Goal: Task Accomplishment & Management: Complete application form

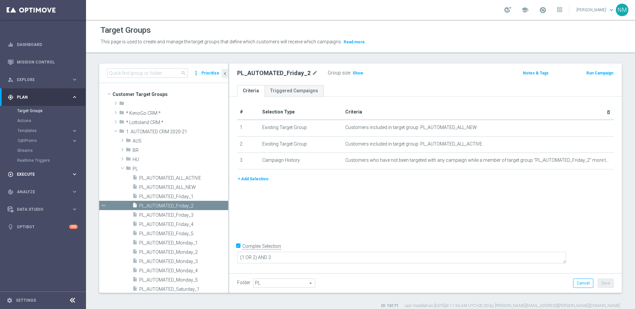
click at [29, 174] on span "Execute" at bounding box center [44, 174] width 55 height 4
click at [41, 127] on link "Campaign Builder" at bounding box center [43, 128] width 52 height 5
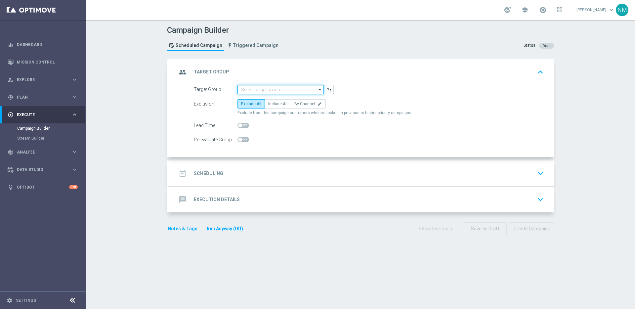
click at [248, 90] on input at bounding box center [280, 89] width 86 height 9
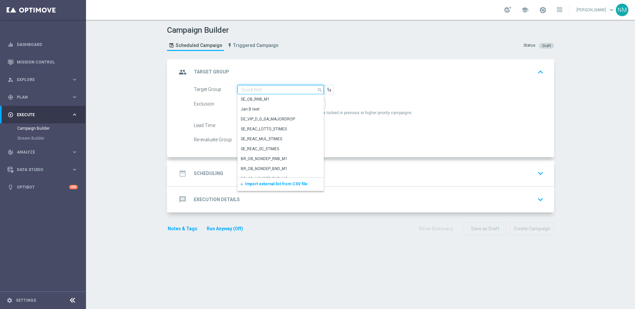
paste input "UK_LOTTO_EMAIL | New, All Actives, Reactivated, Churn"
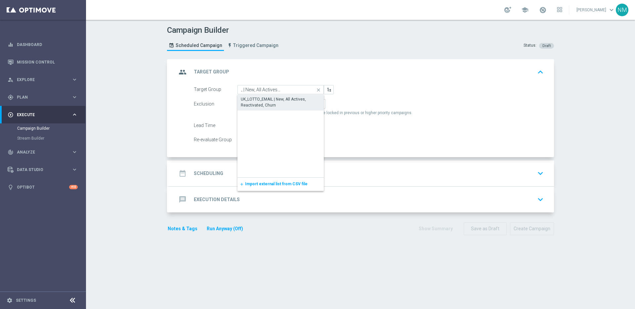
click at [265, 103] on div "UK_LOTTO_EMAIL | New, All Actives, Reactivated, Churn" at bounding box center [281, 102] width 80 height 12
type input "UK_LOTTO_EMAIL | New, All Actives, Reactivated, Churn"
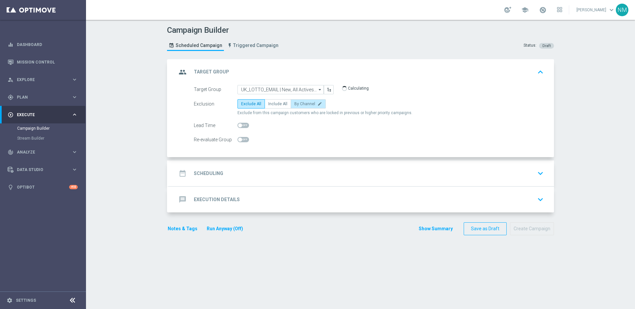
scroll to position [0, 0]
click at [279, 102] on span "Include All" at bounding box center [277, 104] width 19 height 5
click at [272, 103] on input "Include All" at bounding box center [270, 105] width 4 height 4
radio input "true"
click at [259, 172] on div "date_range Scheduling keyboard_arrow_down" at bounding box center [361, 173] width 369 height 13
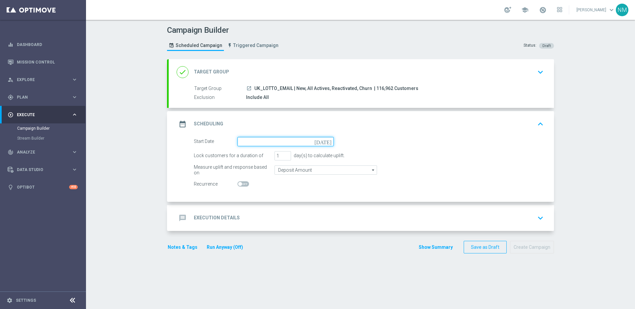
click at [250, 141] on input at bounding box center [285, 141] width 96 height 9
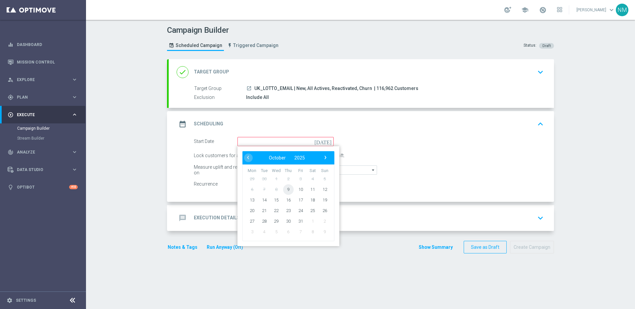
click at [287, 189] on span "9" at bounding box center [288, 189] width 11 height 11
type input "[DATE]"
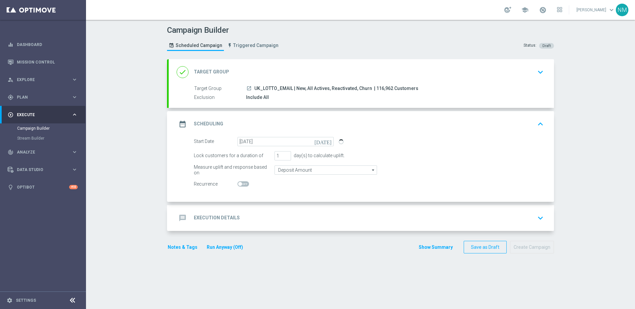
click at [255, 211] on div "message Execution Details keyboard_arrow_down" at bounding box center [361, 218] width 385 height 26
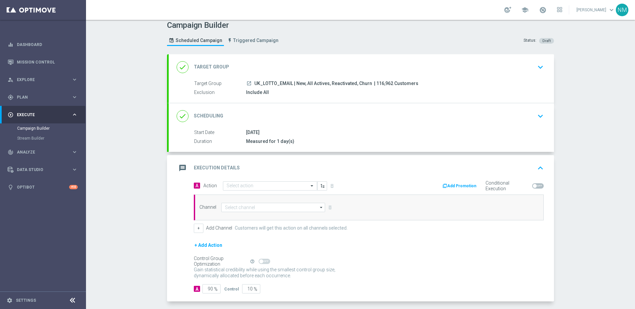
scroll to position [33, 0]
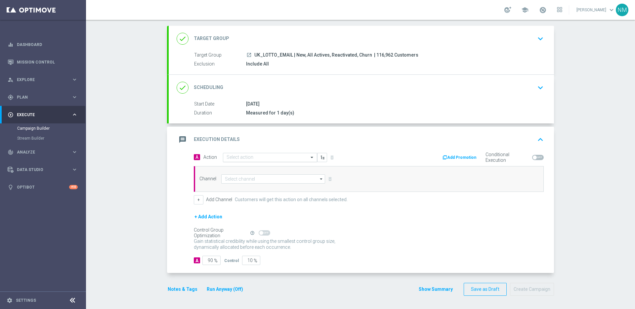
click at [289, 157] on input "text" at bounding box center [264, 158] width 74 height 6
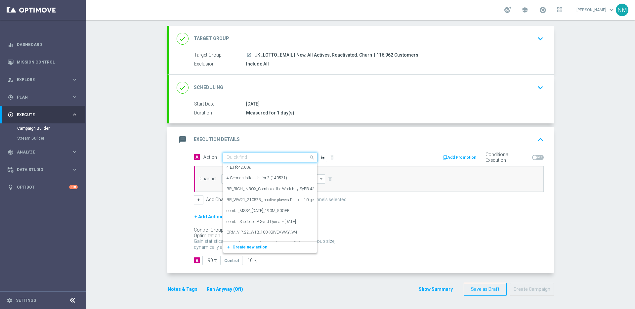
paste input "en_GB__EURODREAMS_SUPERDRAW_W41__NVIP_EMA_TAC_LT"
type input "en_GB__EURODREAMS_SUPERDRAW_W41__NVIP_EMA_TAC_LT"
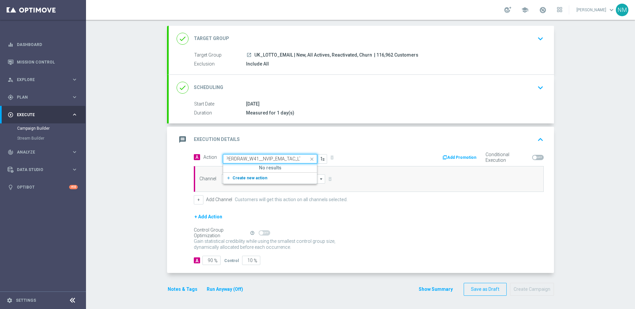
click at [255, 177] on span "Create new action" at bounding box center [249, 178] width 35 height 5
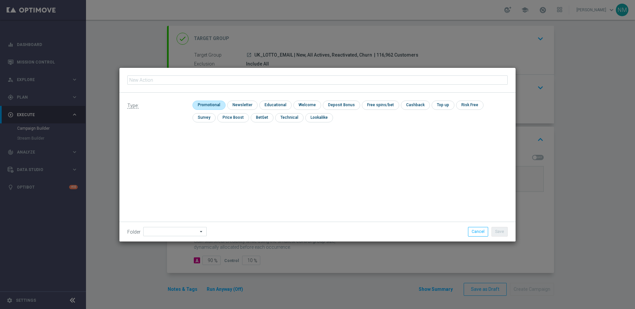
type input "en_GB__EURODREAMS_SUPERDRAW_W41__NVIP_EMA_TAC_LT"
click at [210, 107] on input "checkbox" at bounding box center [207, 105] width 31 height 9
checkbox input "true"
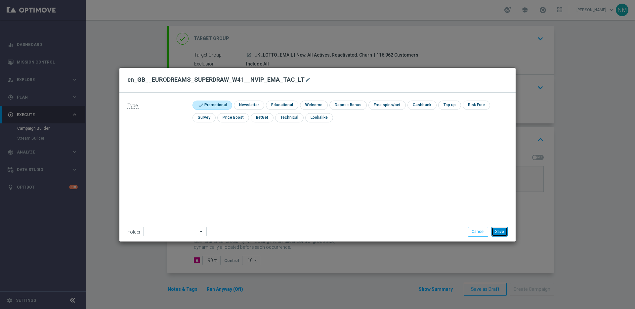
click at [498, 232] on button "Save" at bounding box center [499, 231] width 16 height 9
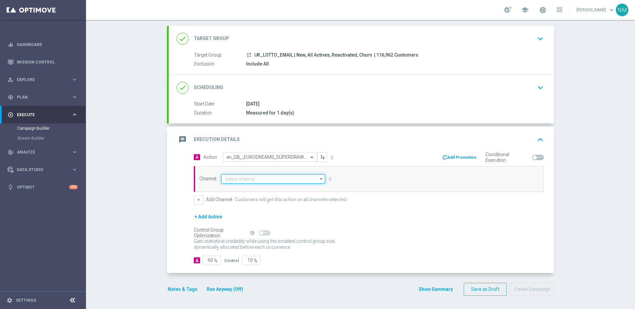
click at [227, 180] on input at bounding box center [273, 178] width 104 height 9
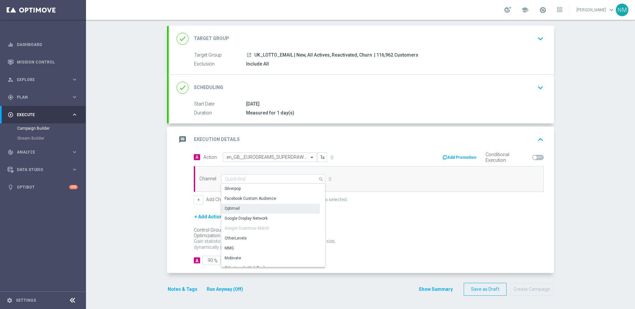
click at [248, 207] on div "Optimail" at bounding box center [270, 208] width 99 height 9
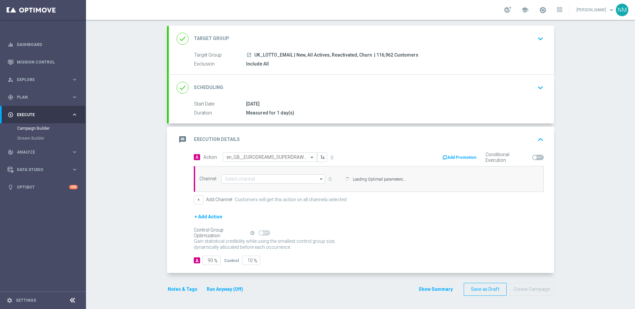
type input "Optimail"
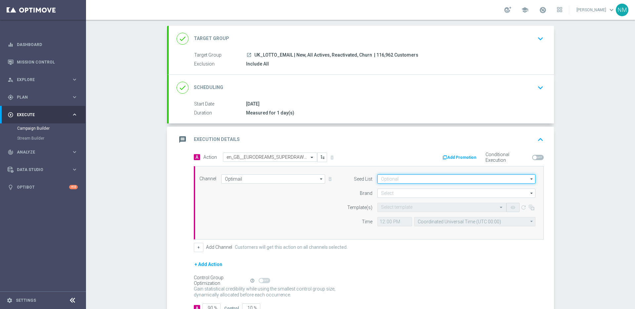
click at [397, 181] on input at bounding box center [456, 178] width 158 height 9
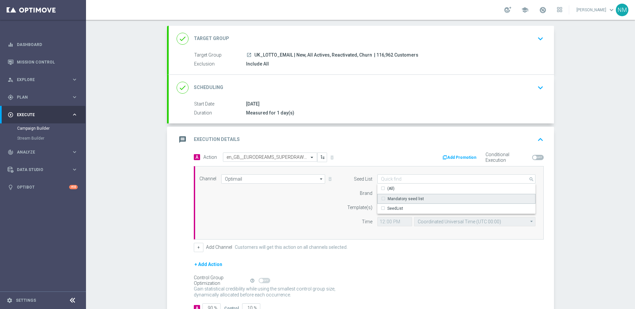
click at [396, 199] on div "Mandatory seed list" at bounding box center [406, 199] width 36 height 6
click at [342, 189] on div "Brand" at bounding box center [356, 192] width 34 height 9
type input "Mandatory seed list"
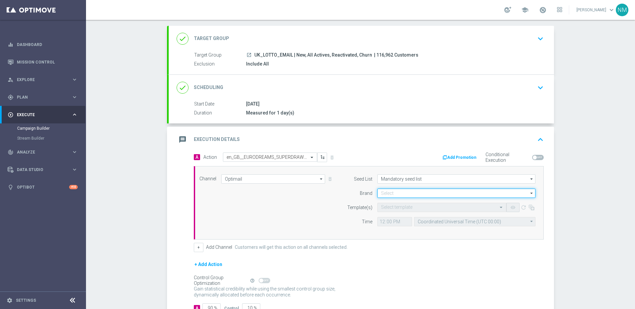
click at [387, 195] on input at bounding box center [456, 192] width 158 height 9
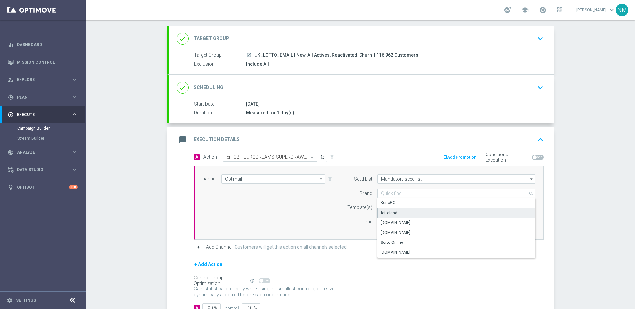
click at [392, 215] on div "lottoland" at bounding box center [389, 213] width 16 height 6
type input "lottoland"
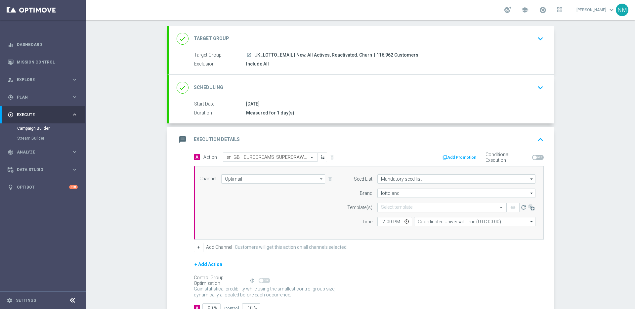
click at [397, 208] on input "text" at bounding box center [435, 208] width 108 height 6
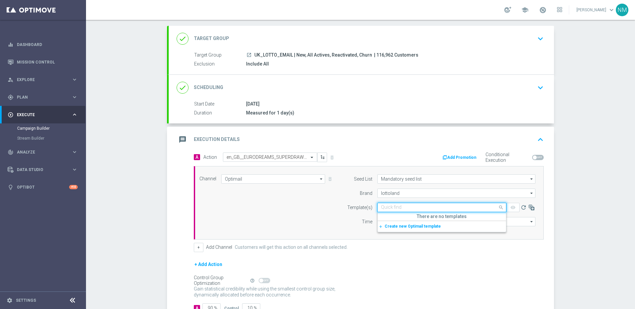
paste input "en_GB__EURODREAMS_SUPERDRAW_W41__NVIP_EMA_TAC_LT_V1"
click at [402, 218] on label "en_GB__EURODREAMS_SUPERDRAW_W41__NVIP_EMA_TAC_LT_V1" at bounding box center [441, 218] width 120 height 6
type input "en_GB__EURODREAMS_SUPERDRAW_W41__NVIP_EMA_TAC_LT_V1"
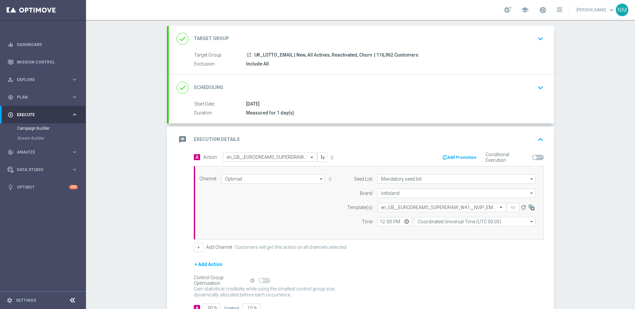
scroll to position [0, 0]
click at [406, 221] on input "12:00" at bounding box center [394, 221] width 35 height 9
type input "11:45"
click at [433, 229] on div "Seed List Mandatory seed list Mandatory seed list arrow_drop_down Show Selected…" at bounding box center [440, 202] width 202 height 57
click at [433, 225] on input "Coordinated Universal Time (UTC 00:00)" at bounding box center [474, 221] width 121 height 9
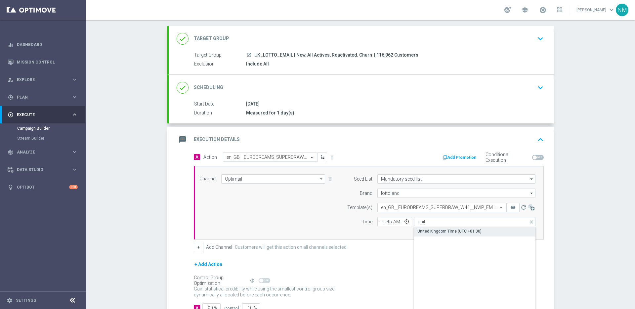
click at [427, 228] on div "United Kingdom Time (UTC +01:00)" at bounding box center [449, 231] width 64 height 6
type input "United Kingdom Time (UTC +01:00)"
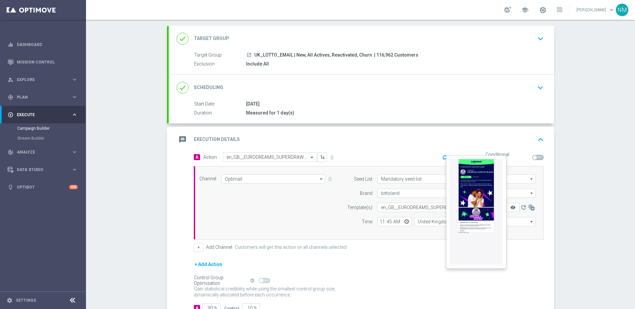
click at [512, 209] on icon "remove_red_eye" at bounding box center [512, 207] width 5 height 5
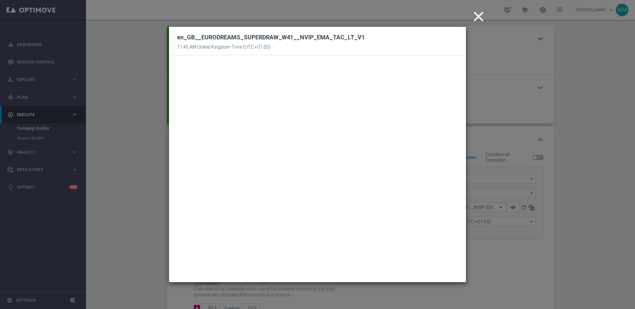
click at [477, 15] on icon "close" at bounding box center [478, 16] width 17 height 17
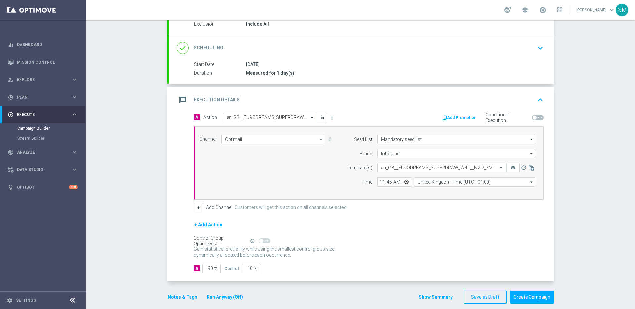
scroll to position [81, 0]
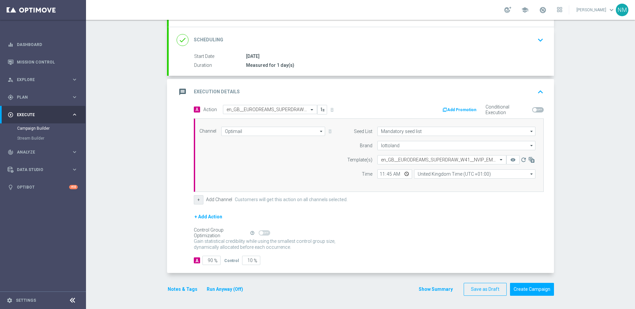
click at [195, 199] on button "+" at bounding box center [199, 199] width 10 height 9
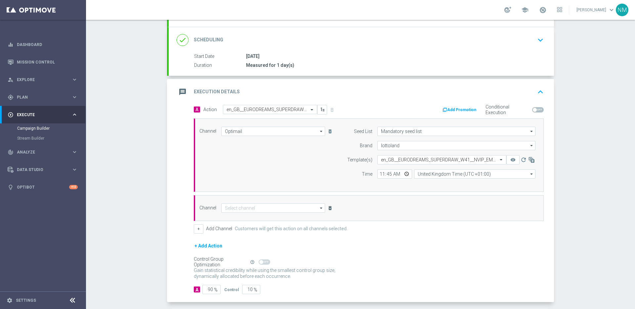
click at [330, 207] on icon "delete_forever" at bounding box center [329, 207] width 5 height 5
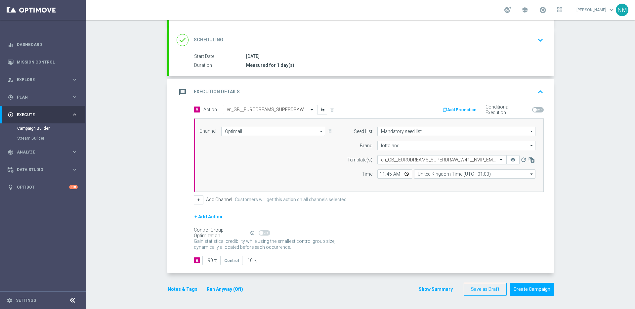
click at [205, 218] on button "+ Add Action" at bounding box center [208, 217] width 29 height 8
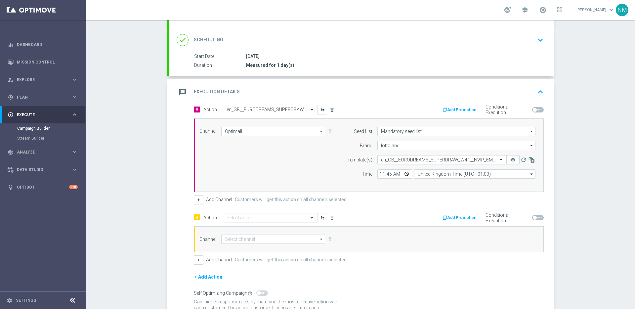
click at [242, 214] on div "Select action" at bounding box center [270, 217] width 94 height 9
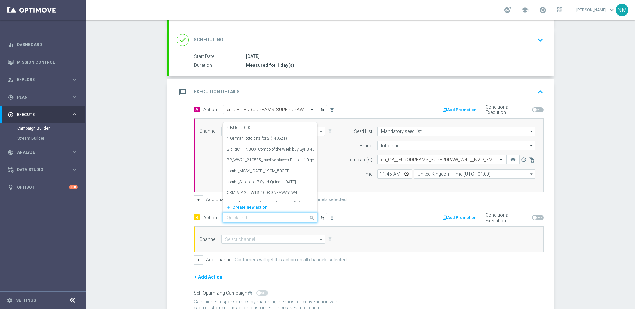
paste input "en_GB__EURODREAMS_SUPERDRAW_W41__NVIP_EMA_TAC_LT"
type input "en_GB__EURODREAMS_SUPERDRAW_W41__NVIP_EMA_TAC_LT"
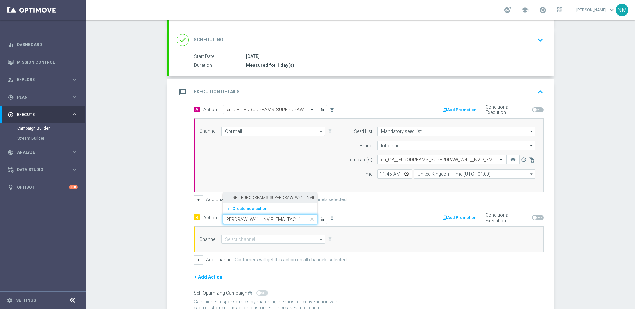
click at [255, 197] on label "en_GB__EURODREAMS_SUPERDRAW_W41__NVIP_EMA_TAC_LT" at bounding box center [283, 198] width 113 height 6
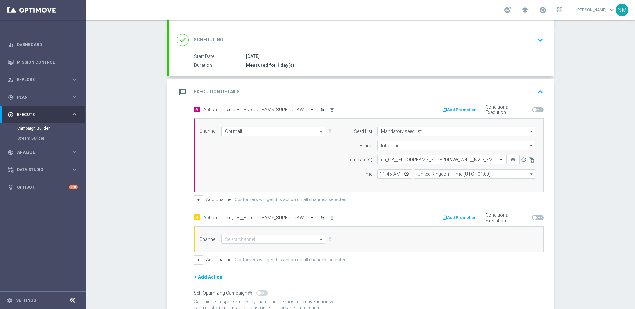
scroll to position [0, 0]
click at [249, 244] on div "Channel arrow_drop_down Show Selected 0 of NaN Silverpop" at bounding box center [369, 239] width 350 height 26
click at [254, 238] on input at bounding box center [273, 238] width 104 height 9
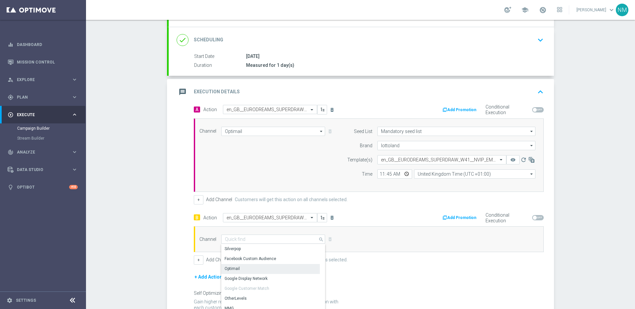
click at [241, 265] on div "Optimail" at bounding box center [270, 268] width 99 height 9
type input "Optimail"
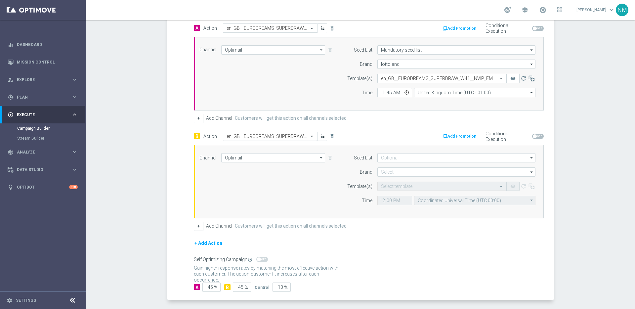
scroll to position [163, 0]
click at [437, 156] on input at bounding box center [456, 156] width 158 height 9
drag, startPoint x: 410, startPoint y: 175, endPoint x: 360, endPoint y: 180, distance: 50.6
click at [410, 175] on div "Mandatory seed list" at bounding box center [405, 177] width 36 height 6
click at [355, 180] on form "Seed List Mandatory seed list search Show Selected 0 of 2 (All)" at bounding box center [440, 178] width 192 height 52
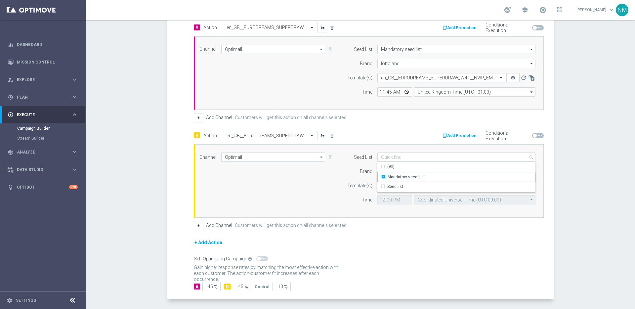
type input "Mandatory seed list"
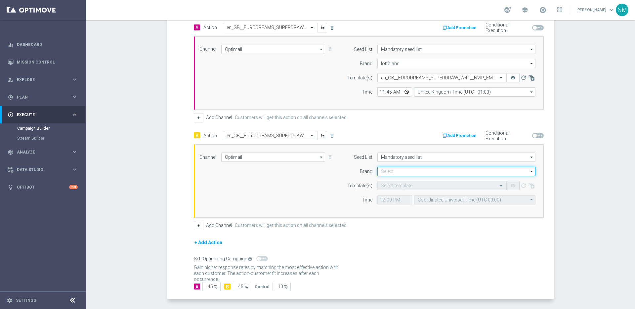
click at [388, 173] on input at bounding box center [456, 171] width 158 height 9
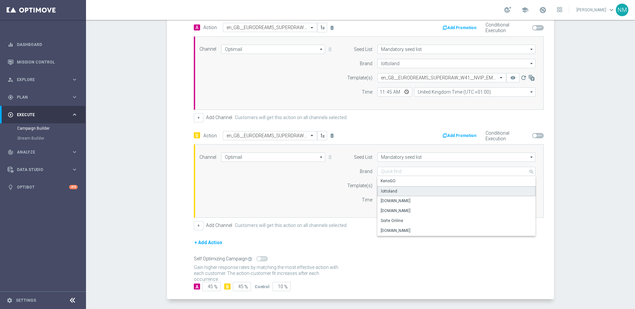
click at [395, 188] on div "lottoland" at bounding box center [456, 191] width 158 height 10
type input "lottoland"
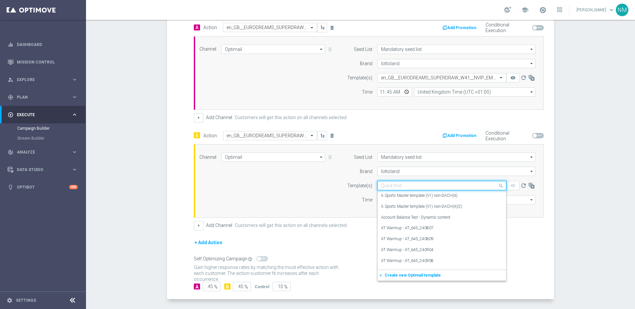
click at [395, 186] on input "text" at bounding box center [435, 186] width 108 height 6
paste input "en_GB__EURODREAMS_SUPERDRAW_W41__NVIP_EMA_TAC_LT_V2"
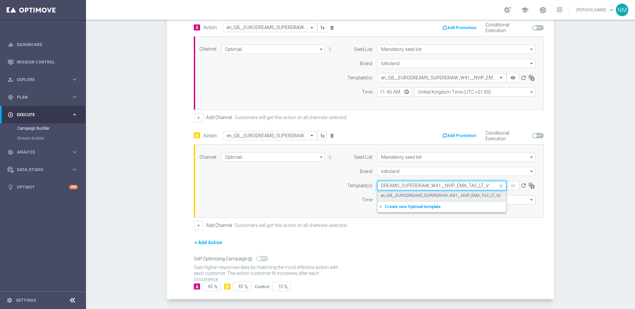
click at [417, 195] on label "en_GB__EURODREAMS_SUPERDRAW_W41__NVIP_EMA_TAC_LT_V2" at bounding box center [441, 196] width 120 height 6
type input "en_GB__EURODREAMS_SUPERDRAW_W41__NVIP_EMA_TAC_LT_V2"
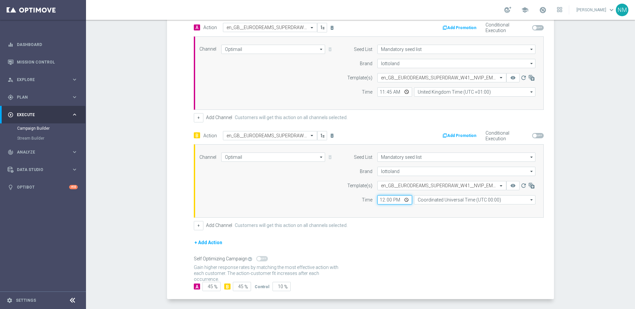
click at [405, 199] on input "12:00" at bounding box center [394, 199] width 35 height 9
type input "11:45"
click at [448, 221] on div "+ Add Channel Customers will get this action on all channels selected." at bounding box center [369, 225] width 350 height 9
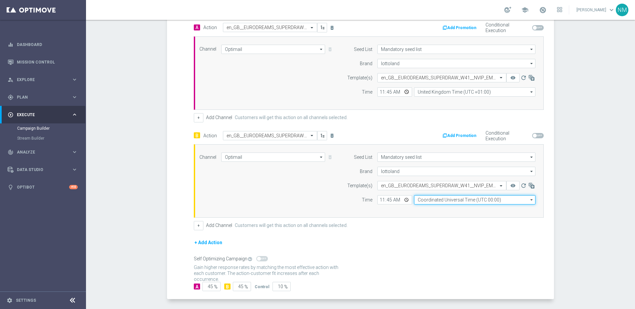
click at [443, 201] on input "Coordinated Universal Time (UTC 00:00)" at bounding box center [474, 199] width 121 height 9
click at [446, 209] on div "United Kingdom Time (UTC +01:00)" at bounding box center [450, 210] width 64 height 6
type input "United Kingdom Time (UTC +01:00)"
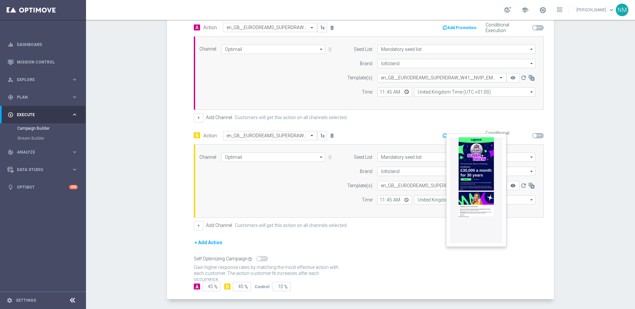
click at [510, 187] on icon "remove_red_eye" at bounding box center [512, 185] width 5 height 5
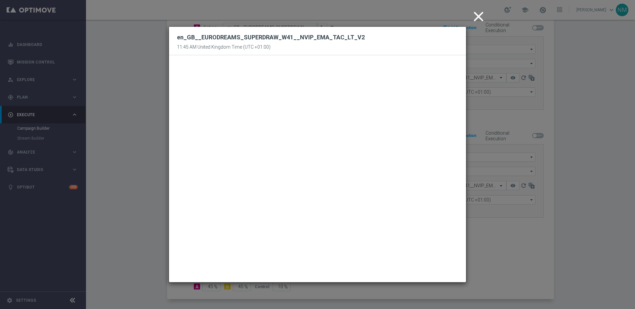
click at [473, 16] on icon "close" at bounding box center [478, 16] width 17 height 17
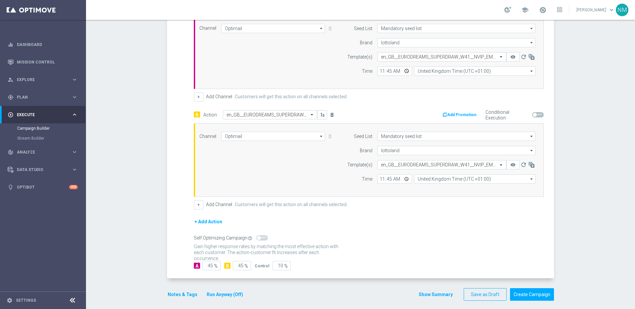
scroll to position [189, 0]
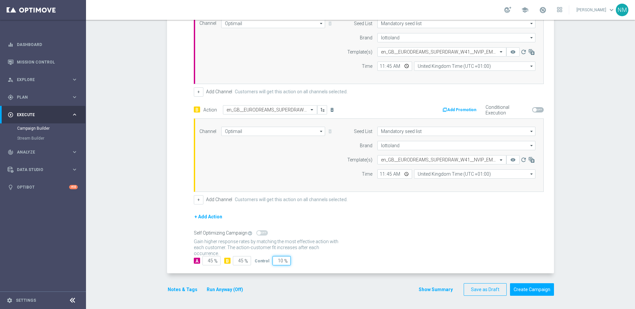
click at [277, 261] on input "10" at bounding box center [281, 260] width 18 height 9
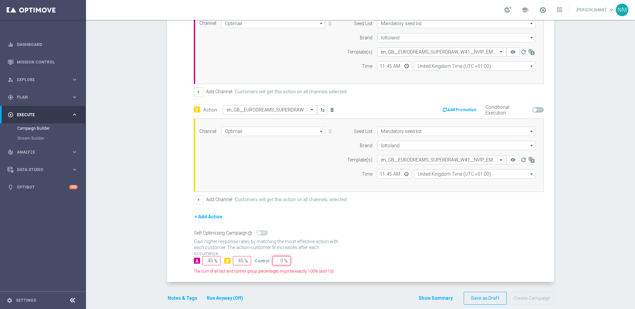
type input "0"
click at [358, 261] on div "A 45 % B 45 % Control 0 %" at bounding box center [369, 260] width 350 height 9
click at [210, 259] on input "45" at bounding box center [211, 260] width 18 height 9
type input "4"
type input "50"
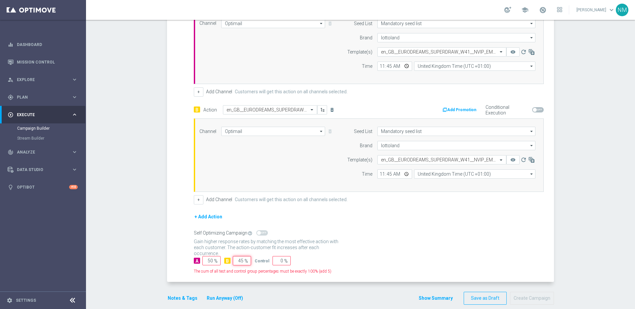
click at [239, 262] on input "45" at bounding box center [242, 260] width 18 height 9
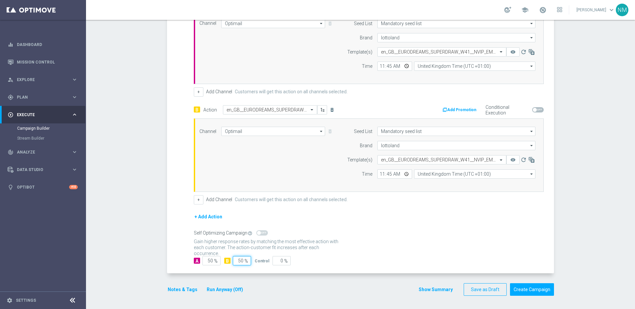
type input "50"
click at [341, 246] on div "Gain statistical credibility while using the smallest control group size, dynam…" at bounding box center [369, 245] width 350 height 16
click at [169, 292] on button "Notes & Tags" at bounding box center [182, 289] width 31 height 8
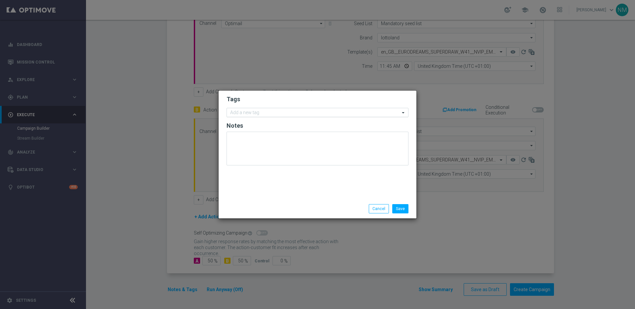
click at [247, 115] on input "text" at bounding box center [315, 113] width 170 height 6
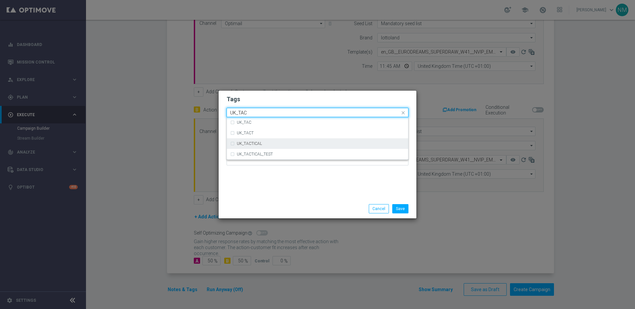
click at [255, 141] on div "UK_TACTICAL" at bounding box center [317, 143] width 175 height 11
type input "UK_TAC"
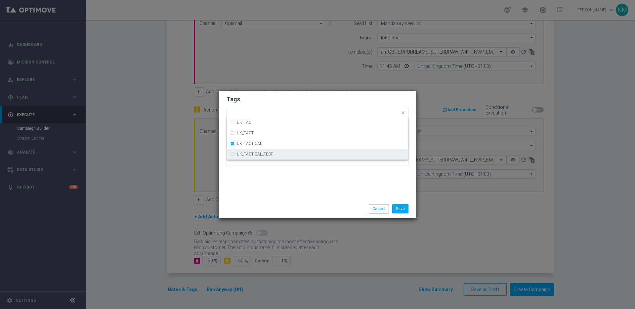
click at [324, 190] on div "Tags Quick find × UK_TACTICAL UK_TAC UK_TACT UK_TACTICAL UK_TACTICAL_TEST Notes" at bounding box center [318, 145] width 198 height 108
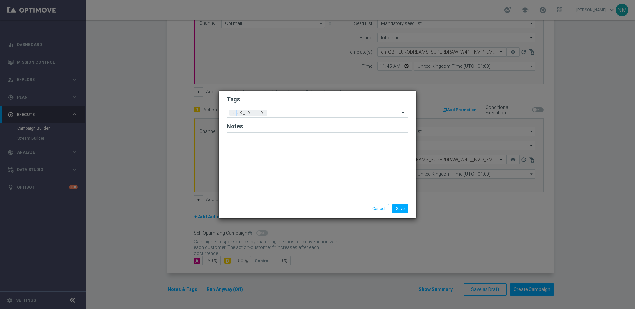
click at [409, 210] on li "Save" at bounding box center [401, 208] width 20 height 9
click at [407, 210] on button "Save" at bounding box center [400, 208] width 16 height 9
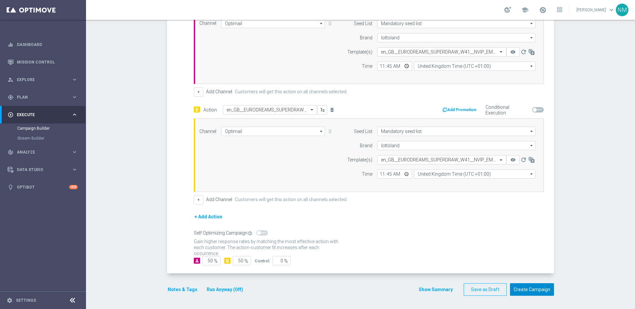
click at [527, 289] on button "Create Campaign" at bounding box center [532, 289] width 44 height 13
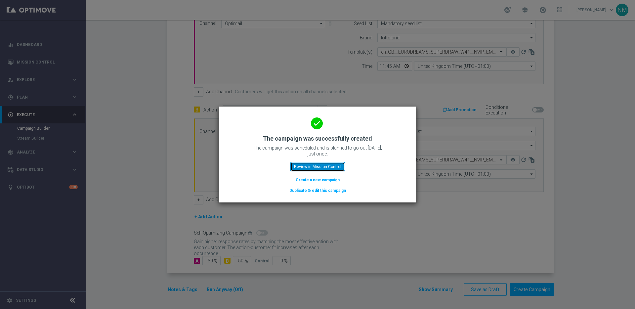
click at [325, 170] on button "Review in Mission Control" at bounding box center [317, 166] width 55 height 9
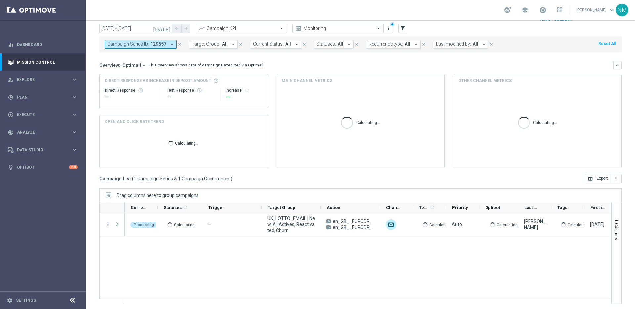
scroll to position [22, 0]
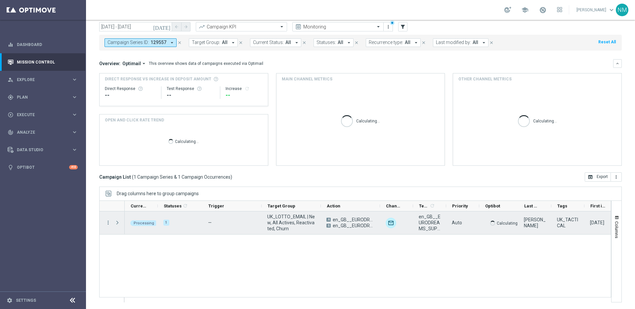
click at [117, 222] on span "Press SPACE to select this row." at bounding box center [117, 222] width 6 height 5
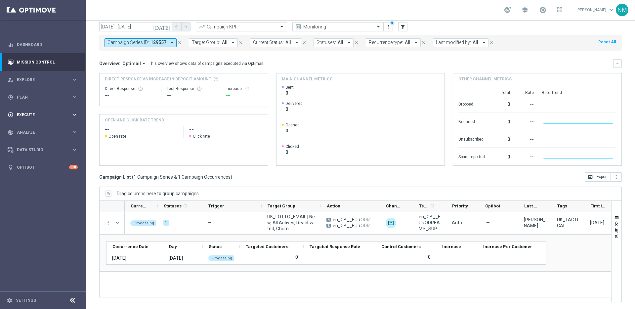
click at [38, 118] on div "play_circle_outline Execute keyboard_arrow_right" at bounding box center [42, 115] width 85 height 18
click at [35, 128] on link "Campaign Builder" at bounding box center [43, 128] width 52 height 5
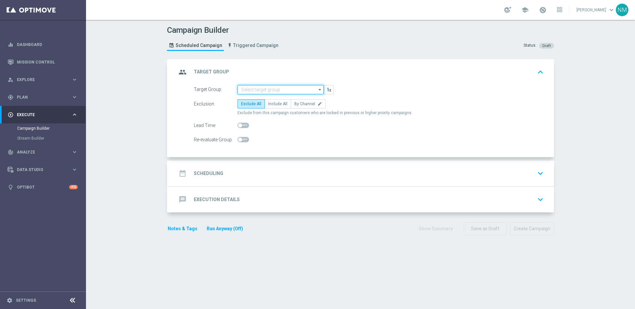
click at [256, 92] on input at bounding box center [280, 89] width 86 height 9
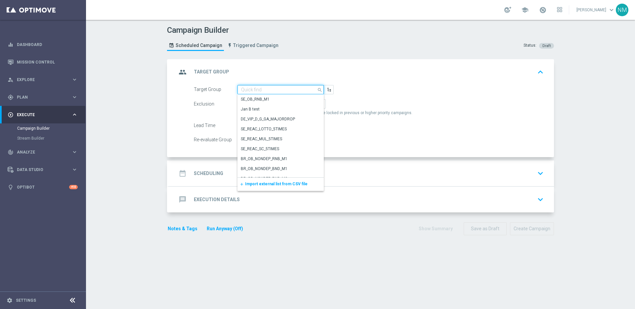
paste input "UK_LOTTO_APP"
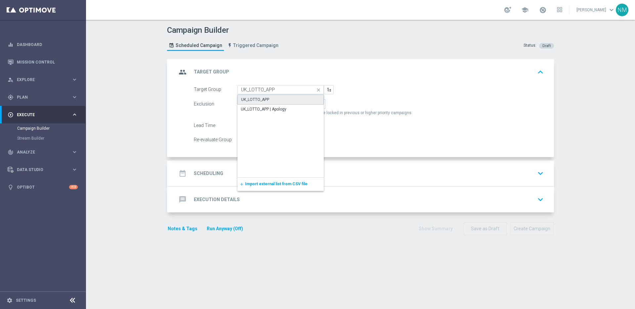
click at [244, 99] on div "UK_LOTTO_APP" at bounding box center [255, 100] width 28 height 6
type input "UK_LOTTO_APP"
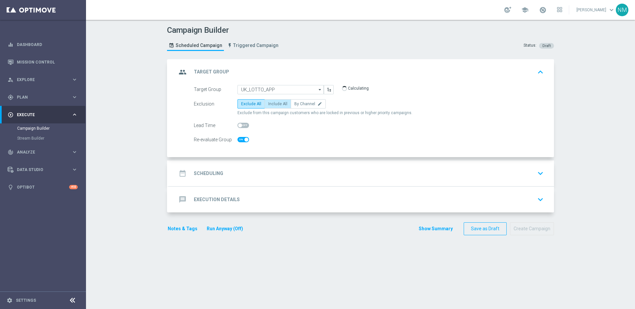
checkbox input "true"
click at [270, 103] on span "Include All" at bounding box center [277, 104] width 19 height 5
click at [270, 103] on input "Include All" at bounding box center [270, 105] width 4 height 4
radio input "true"
click at [268, 172] on div "date_range Scheduling keyboard_arrow_down" at bounding box center [361, 173] width 369 height 13
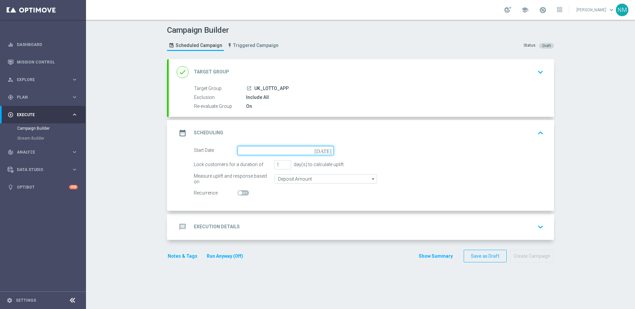
click at [253, 148] on input at bounding box center [285, 150] width 96 height 9
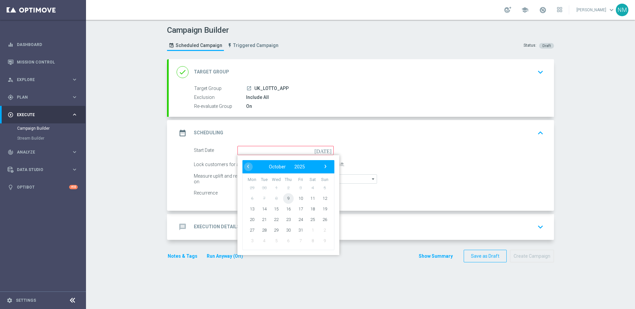
click at [286, 196] on span "9" at bounding box center [288, 198] width 11 height 11
type input "[DATE]"
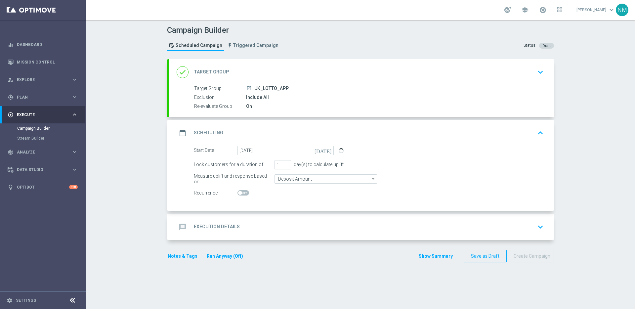
click at [267, 229] on div "message Execution Details keyboard_arrow_down" at bounding box center [361, 227] width 369 height 13
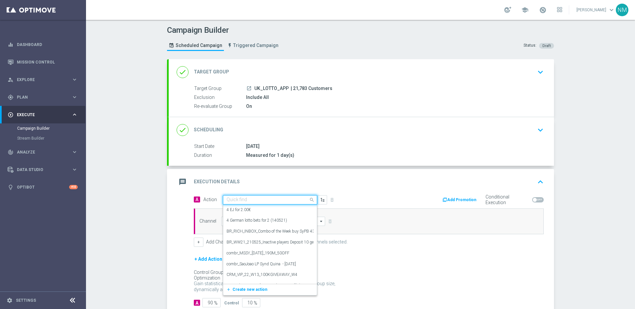
click at [234, 200] on input "text" at bounding box center [264, 200] width 74 height 6
paste input "en_GB__EURODREAMS_SUPERDRAW_W40__NVIP_APP_TAC_LT"
type input "en_GB__EURODREAMS_SUPERDRAW_W40__NVIP_APP_TAC_LT"
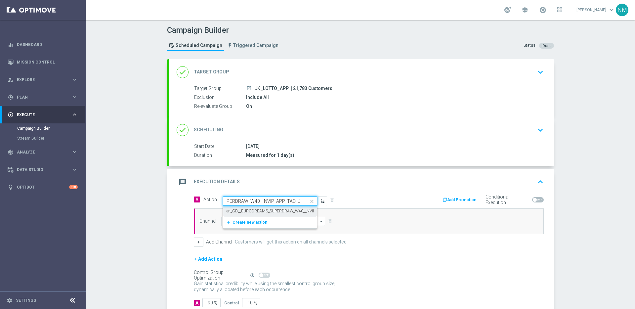
click at [261, 214] on label "en_GB__EURODREAMS_SUPERDRAW_W40__NVIP_APP_TAC_LT" at bounding box center [283, 211] width 112 height 6
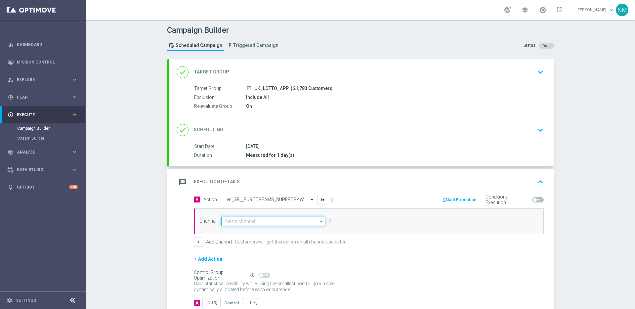
click at [255, 222] on input at bounding box center [273, 221] width 104 height 9
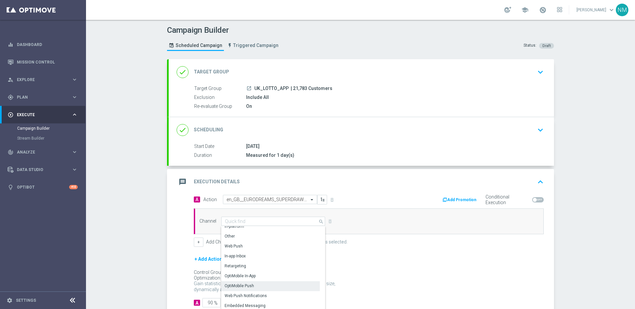
click at [250, 283] on div "OptiMobile Push" at bounding box center [239, 286] width 29 height 6
type input "OptiMobile Push"
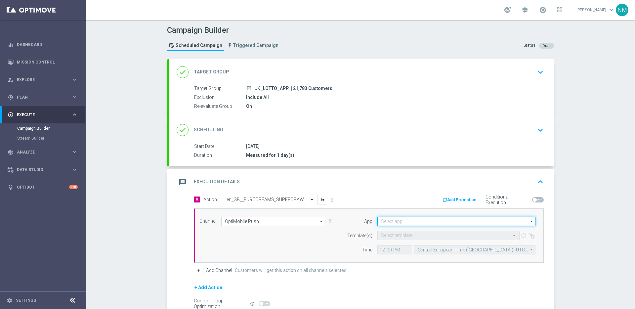
click at [416, 225] on input at bounding box center [456, 221] width 158 height 9
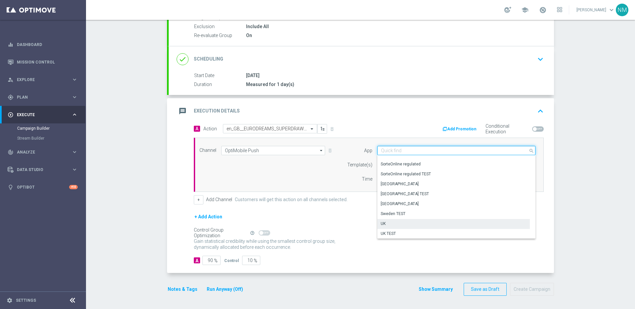
scroll to position [274, 0]
click at [396, 225] on div "UK" at bounding box center [453, 223] width 152 height 9
type input "UK"
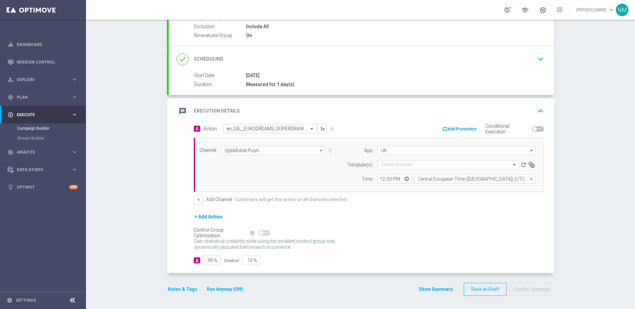
click at [402, 169] on form "Template(s) Select template refresh Time 12:00 Central European Time ([GEOGRAPH…" at bounding box center [440, 171] width 192 height 23
click at [403, 166] on input "text" at bounding box center [442, 165] width 122 height 6
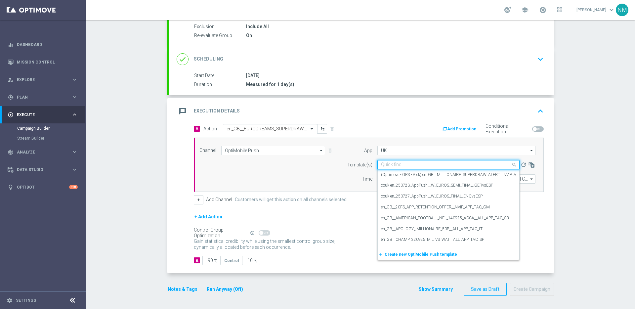
paste input "en_GB__EURODREAMS_SUPERDRAW_W40__NVIP_APP_TAC_LT"
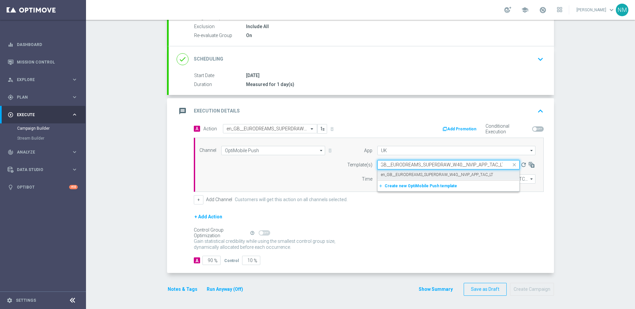
click at [403, 172] on label "en_GB__EURODREAMS_SUPERDRAW_W40__NVIP_APP_TAC_LT" at bounding box center [437, 175] width 112 height 6
type input "en_GB__EURODREAMS_SUPERDRAW_W40__NVIP_APP_TAC_LT"
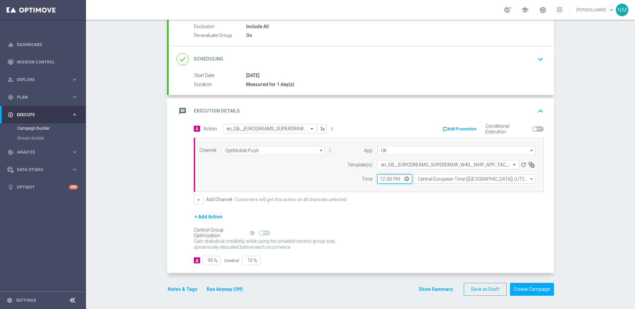
click at [405, 180] on input "12:00" at bounding box center [394, 178] width 35 height 9
click at [471, 205] on form "A Action Select action en_GB__EURODREAMS_SUPERDRAW_W40__NVIP_APP_TAC_LT delete_…" at bounding box center [369, 194] width 350 height 141
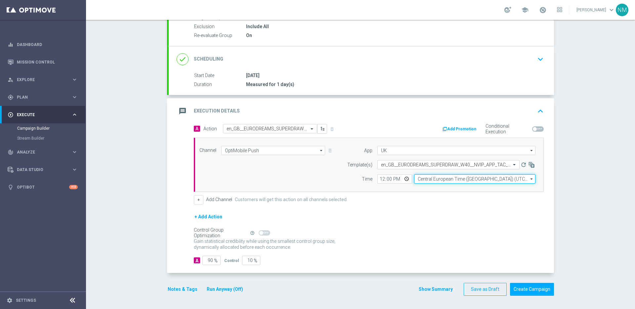
click at [418, 179] on input "Central European Time ([GEOGRAPHIC_DATA]) (UTC +02:00)" at bounding box center [474, 178] width 121 height 9
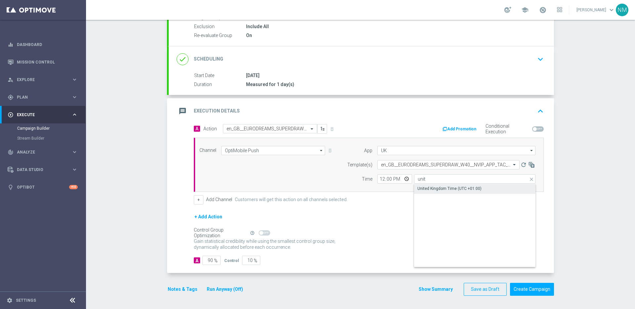
click at [427, 186] on div "United Kingdom Time (UTC +01:00)" at bounding box center [449, 189] width 64 height 6
type input "United Kingdom Time (UTC +01:00)"
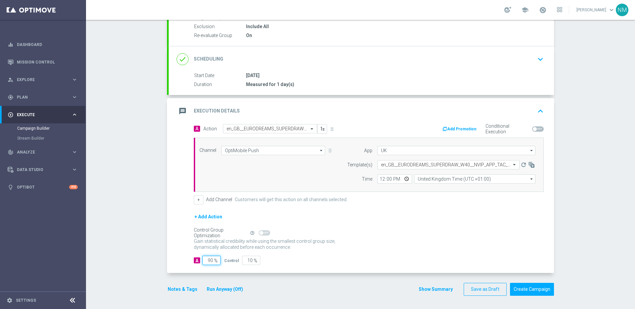
click at [208, 261] on input "90" at bounding box center [211, 260] width 18 height 9
type input "0"
type input "100"
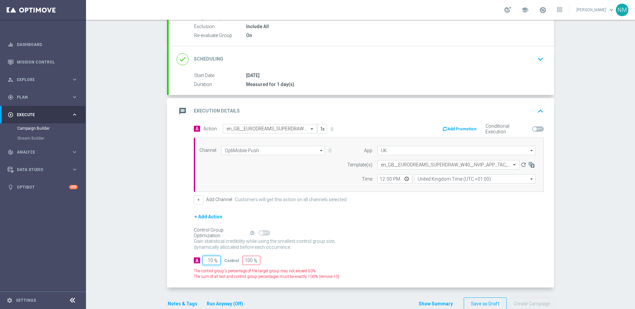
type input "100"
type input "0"
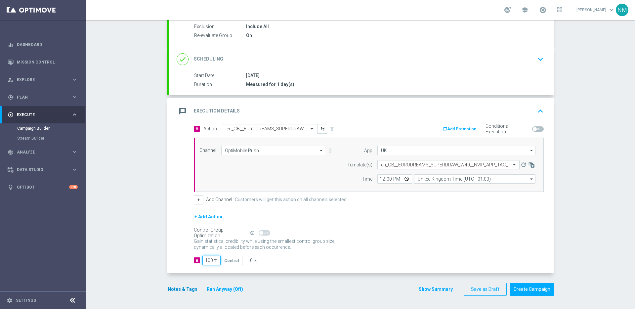
type input "100"
click at [178, 289] on button "Notes & Tags" at bounding box center [182, 289] width 31 height 8
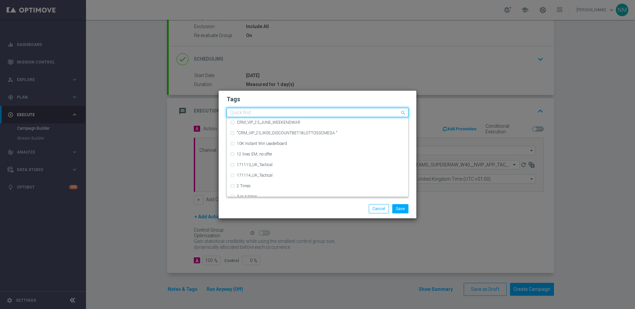
click at [270, 113] on input "text" at bounding box center [315, 113] width 170 height 6
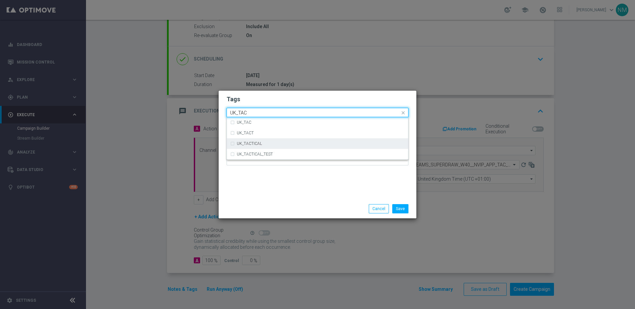
click at [335, 142] on div "UK_TACTICAL" at bounding box center [321, 144] width 168 height 4
type input "UK_TAC"
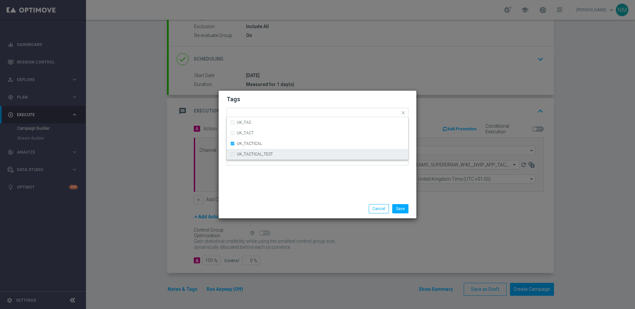
click at [334, 177] on div "Tags Quick find × UK_TACTICAL UK_TAC UK_TACT UK_TACTICAL UK_TACTICAL_TEST Notes" at bounding box center [318, 145] width 198 height 108
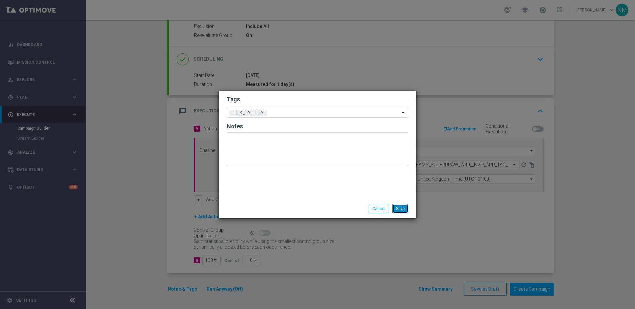
click at [399, 208] on button "Save" at bounding box center [400, 208] width 16 height 9
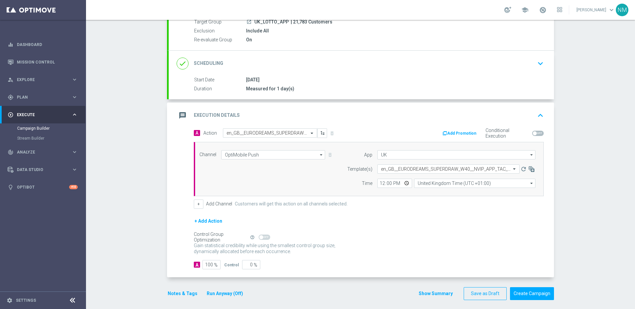
scroll to position [70, 0]
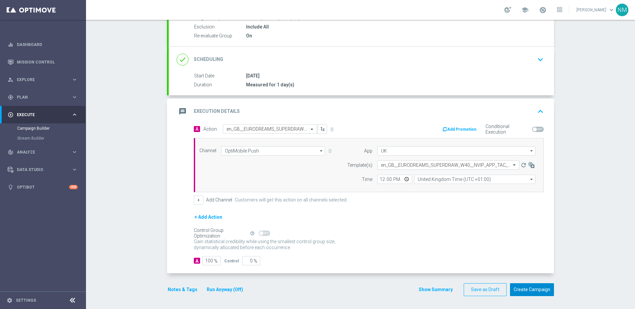
click at [532, 287] on button "Create Campaign" at bounding box center [532, 289] width 44 height 13
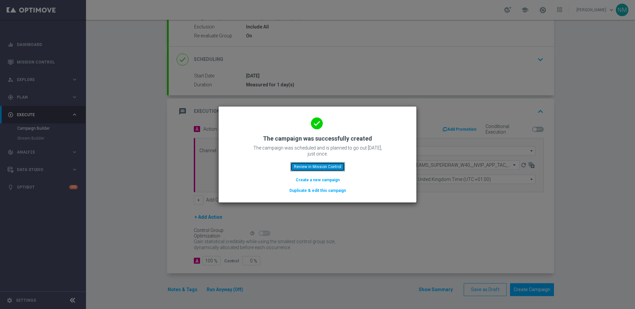
click at [319, 168] on button "Review in Mission Control" at bounding box center [317, 166] width 55 height 9
